Goal: Task Accomplishment & Management: Manage account settings

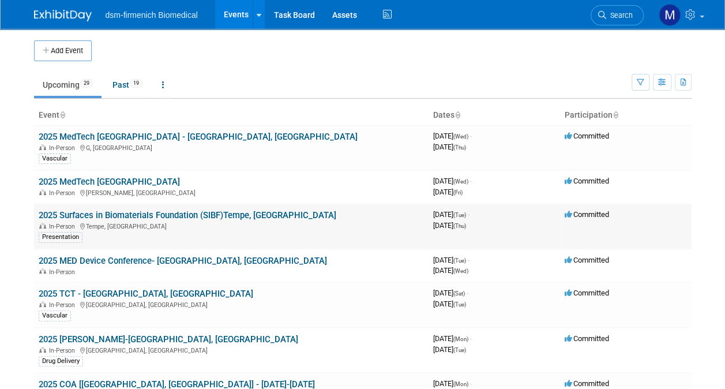
click at [73, 208] on td "2025 Surfaces in Biomaterials Foundation (SIBF)Tempe, [GEOGRAPHIC_DATA] In-Pers…" at bounding box center [231, 227] width 394 height 46
click at [77, 212] on link "2025 Surfaces in Biomaterials Foundation (SIBF)Tempe, [GEOGRAPHIC_DATA]" at bounding box center [188, 215] width 298 height 10
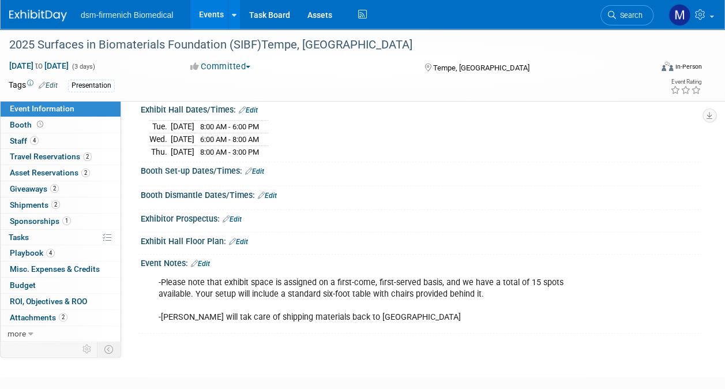
scroll to position [129, 0]
click at [210, 263] on link "Edit" at bounding box center [200, 263] width 19 height 8
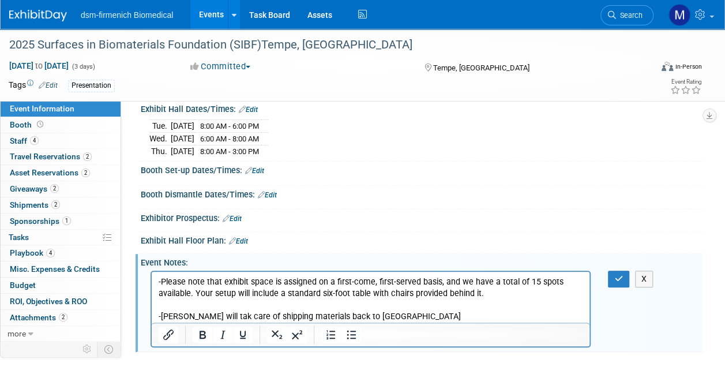
scroll to position [0, 0]
click at [209, 318] on p "-Please note that exhibit space is assigned on a first-come, first-served basis…" at bounding box center [371, 299] width 424 height 46
click at [355, 314] on p "-Please note that exhibit space is assigned on a first-come, first-served basis…" at bounding box center [371, 299] width 424 height 46
drag, startPoint x: 355, startPoint y: 314, endPoint x: 224, endPoint y: 318, distance: 131.6
click at [224, 318] on p "-Please note that exhibit space is assigned on a first-come, first-served basis…" at bounding box center [371, 299] width 424 height 46
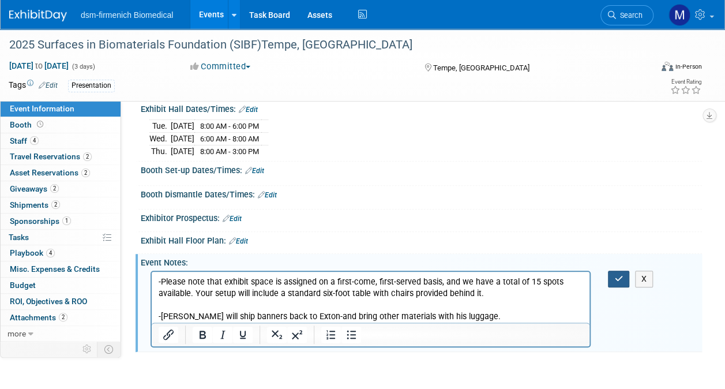
click at [616, 275] on icon "button" at bounding box center [618, 279] width 9 height 8
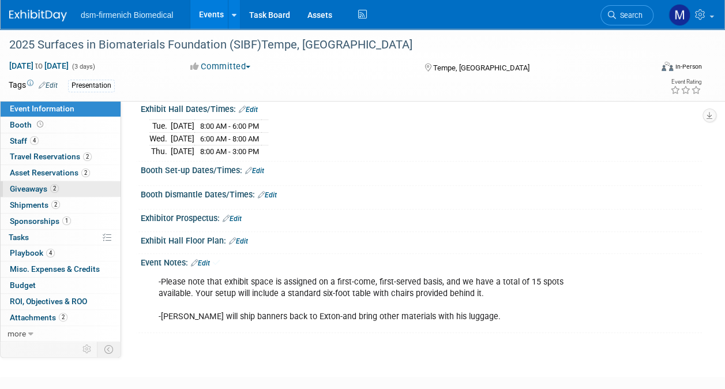
click at [57, 187] on span "2" at bounding box center [54, 188] width 9 height 9
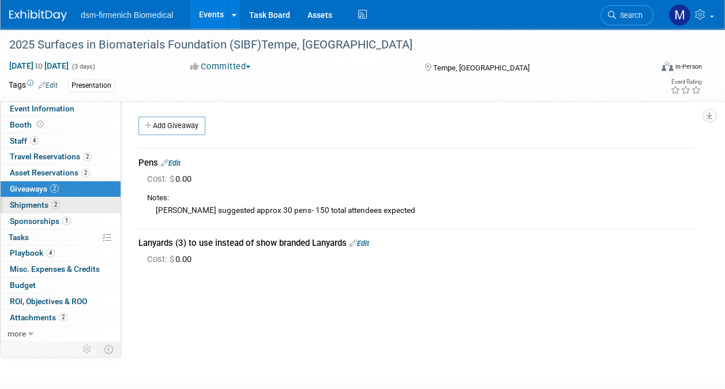
click at [44, 202] on span "Shipments 2" at bounding box center [35, 204] width 50 height 9
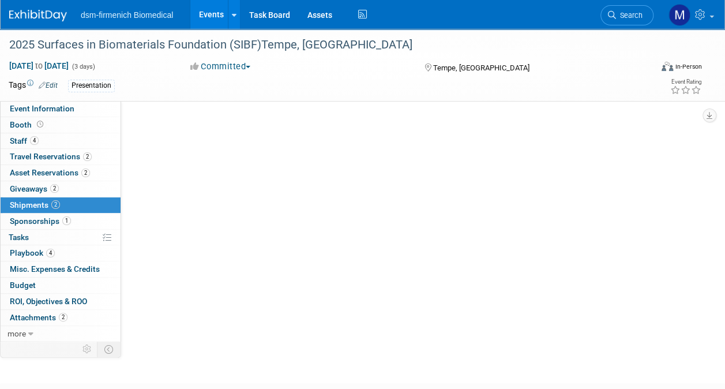
click at [44, 202] on span "Shipments 2" at bounding box center [35, 204] width 50 height 9
